Goal: Task Accomplishment & Management: Use online tool/utility

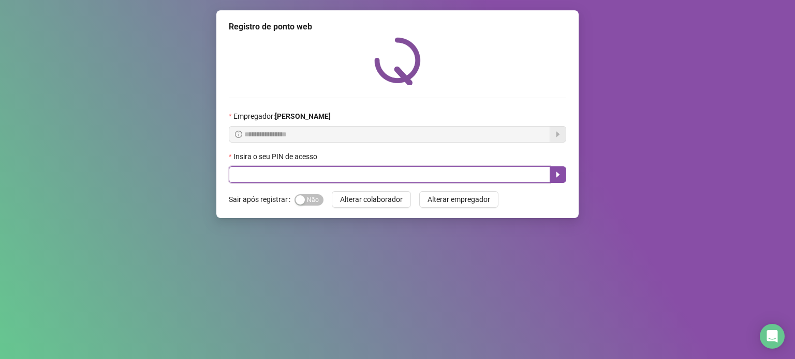
click at [287, 177] on input "text" at bounding box center [389, 175] width 321 height 17
type input "*****"
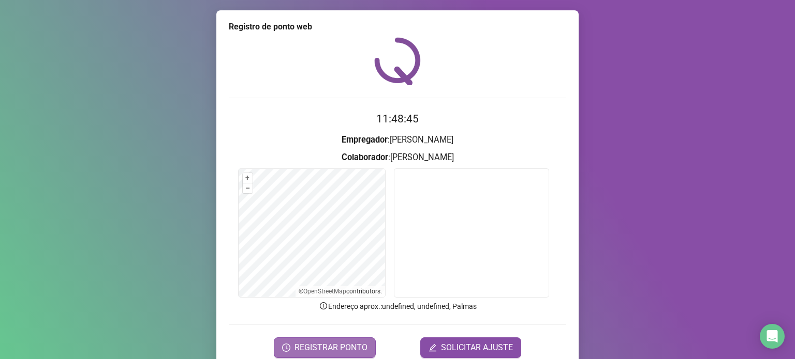
click at [321, 351] on span "REGISTRAR PONTO" at bounding box center [330, 348] width 73 height 12
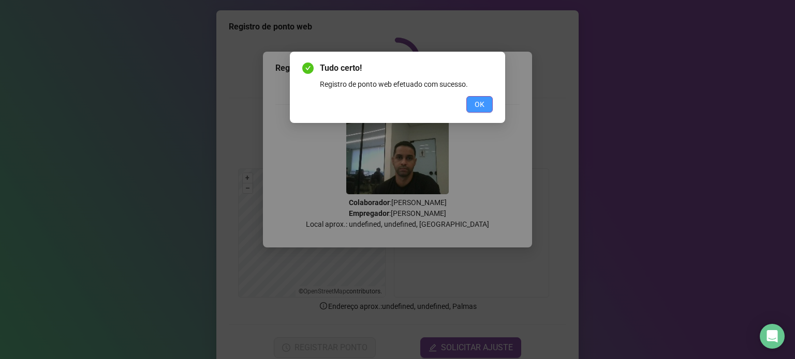
click at [476, 105] on span "OK" at bounding box center [479, 104] width 10 height 11
